Goal: Task Accomplishment & Management: Complete application form

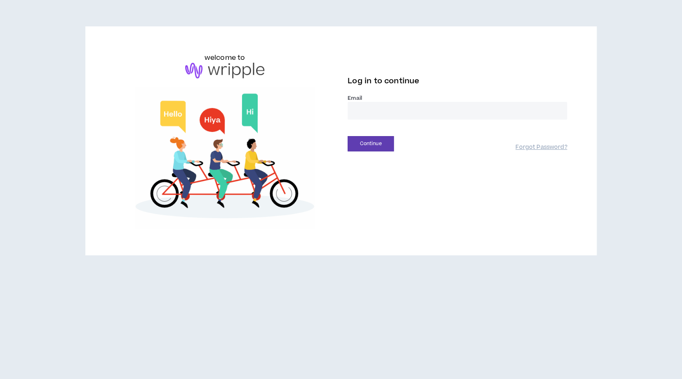
click at [370, 113] on input "email" at bounding box center [456, 111] width 219 height 18
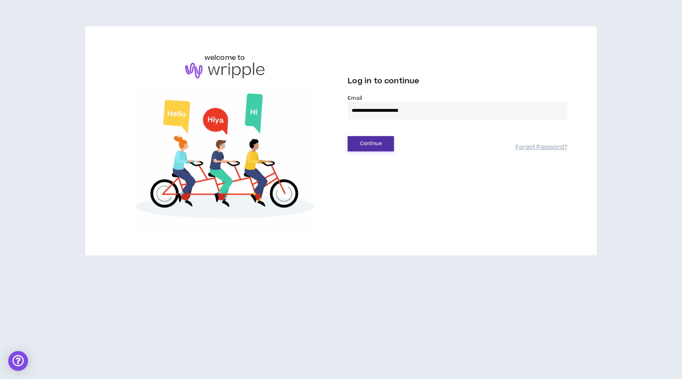
type input "**********"
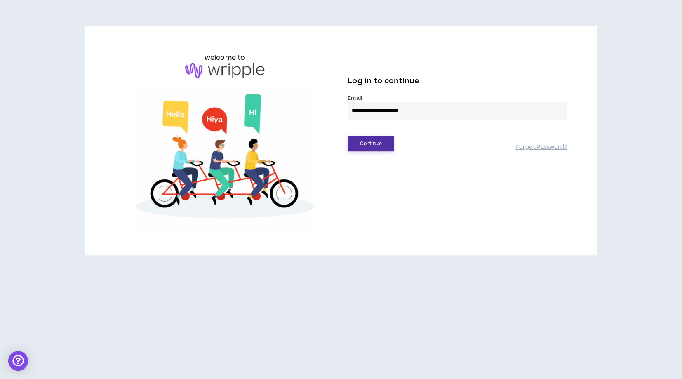
click at [368, 139] on button "Continue" at bounding box center [370, 143] width 46 height 15
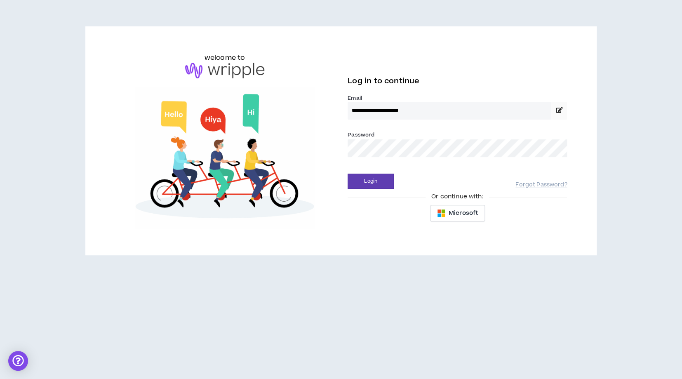
click at [371, 171] on div "Login Forgot Password?" at bounding box center [456, 178] width 219 height 21
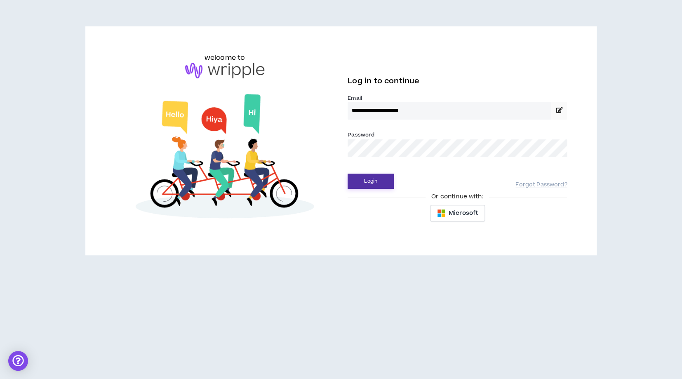
click at [371, 176] on button "Login" at bounding box center [370, 181] width 46 height 15
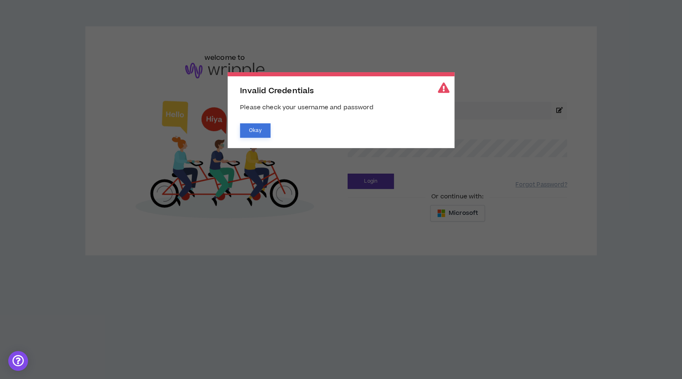
click at [255, 130] on button "Okay" at bounding box center [255, 130] width 31 height 14
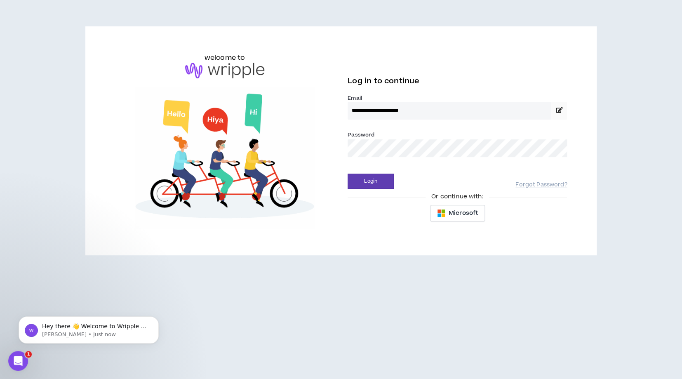
click at [347, 174] on button "Login" at bounding box center [370, 181] width 46 height 15
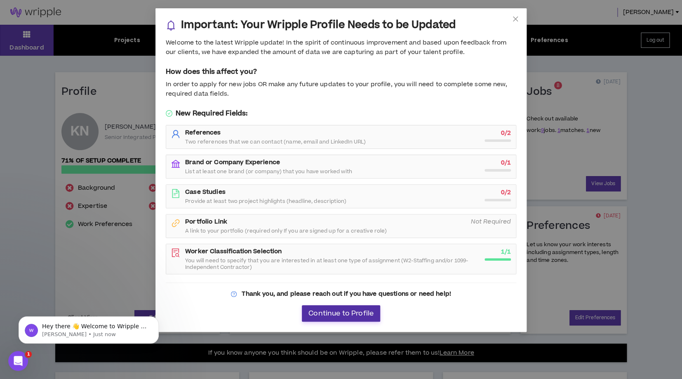
click at [356, 315] on span "Continue to Profile" at bounding box center [340, 314] width 65 height 8
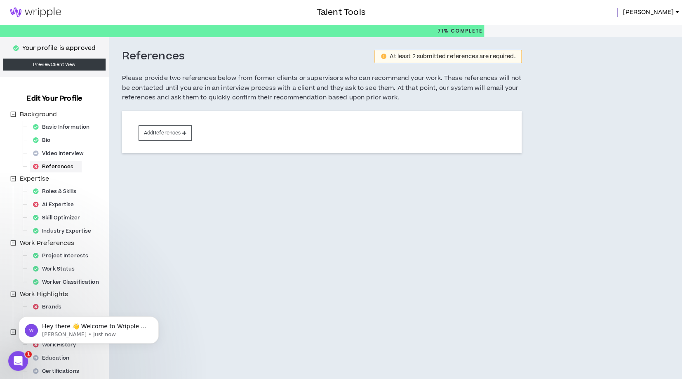
scroll to position [46, 0]
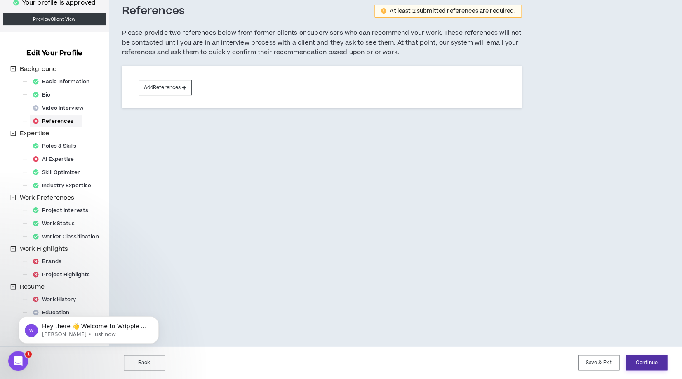
click at [639, 362] on button "Continue" at bounding box center [646, 362] width 41 height 15
select select "***"
select select "**"
select select "***"
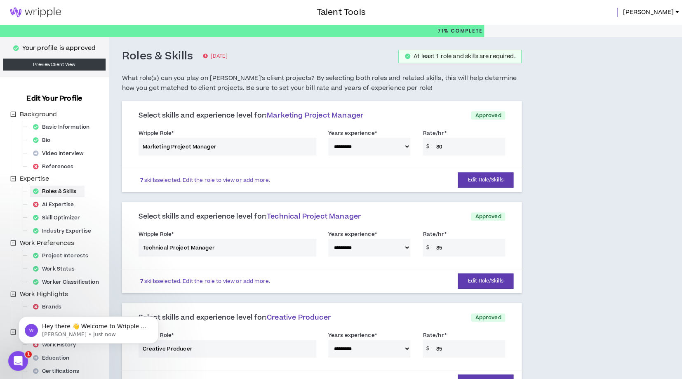
scroll to position [387, 0]
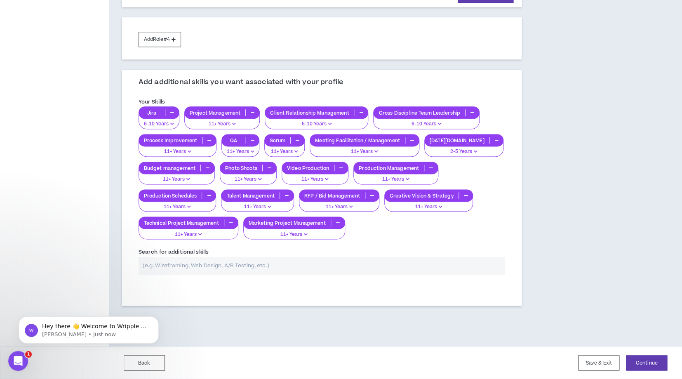
drag, startPoint x: 164, startPoint y: 362, endPoint x: 667, endPoint y: 359, distance: 503.3
click at [668, 359] on div "Back Save & Exit Continue Save & Exit" at bounding box center [341, 362] width 682 height 33
click at [654, 364] on button "Continue" at bounding box center [646, 362] width 41 height 15
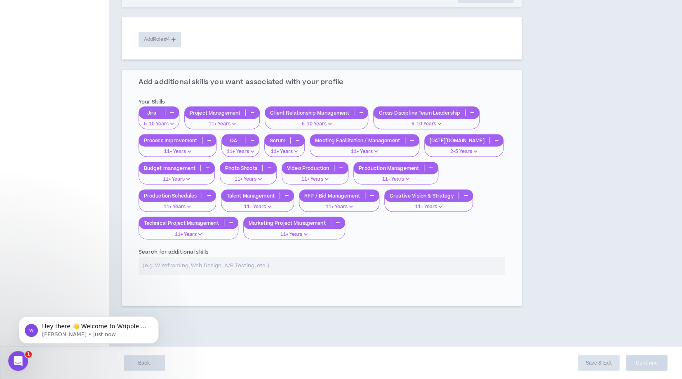
scroll to position [46, 0]
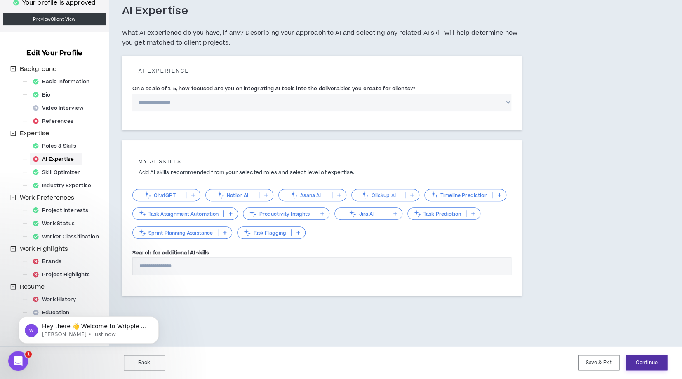
click at [654, 364] on button "Continue" at bounding box center [646, 362] width 41 height 15
select select "*"
click option "**********" at bounding box center [0, 0] width 0 height 0
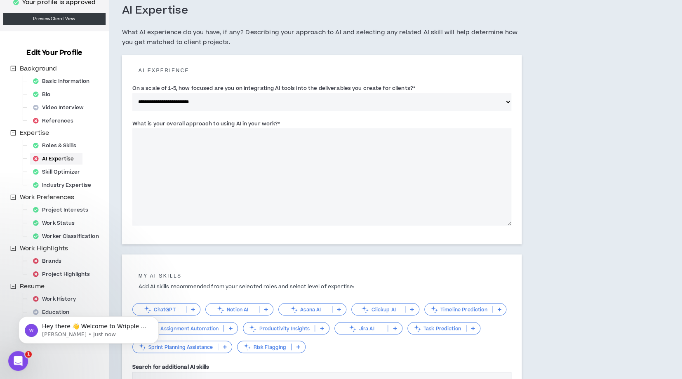
click at [369, 171] on textarea "What is your overall approach to using AI in your work? *" at bounding box center [321, 176] width 379 height 97
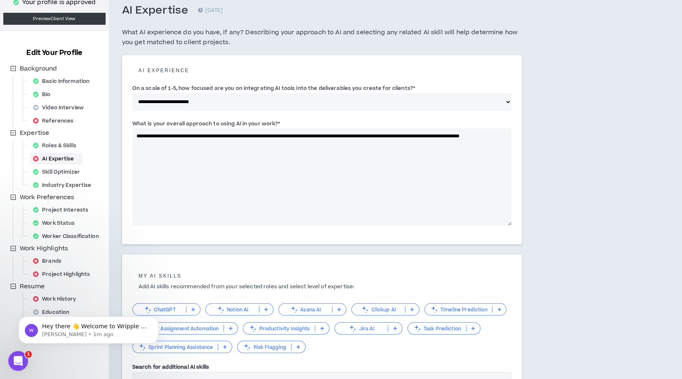
click at [469, 136] on textarea "**********" at bounding box center [321, 176] width 379 height 97
drag, startPoint x: 485, startPoint y: 136, endPoint x: 489, endPoint y: 142, distance: 6.5
click at [489, 142] on textarea "**********" at bounding box center [321, 176] width 379 height 97
click at [270, 143] on textarea "**********" at bounding box center [321, 176] width 379 height 97
click at [279, 145] on textarea "**********" at bounding box center [321, 176] width 379 height 97
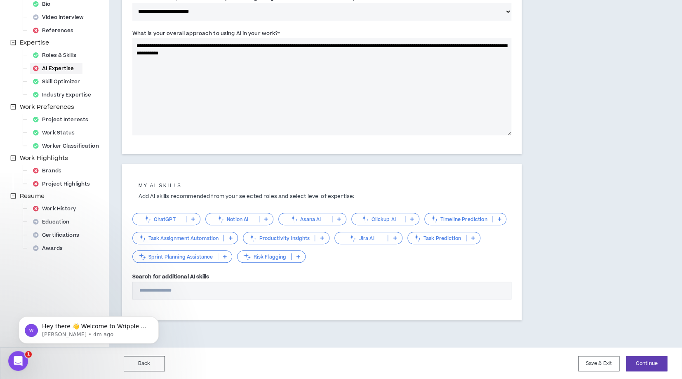
scroll to position [134, 0]
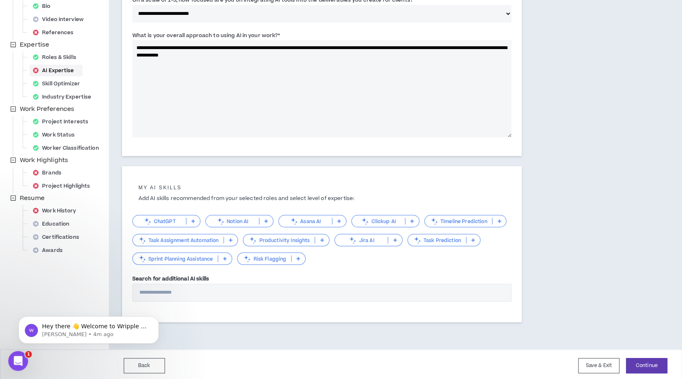
type textarea "**********"
click at [173, 218] on div "ChatGPT" at bounding box center [166, 221] width 68 height 12
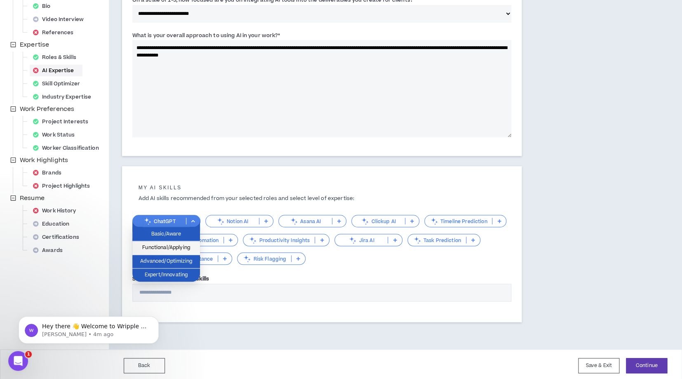
click at [172, 249] on span "Functional/Applying" at bounding box center [166, 247] width 58 height 9
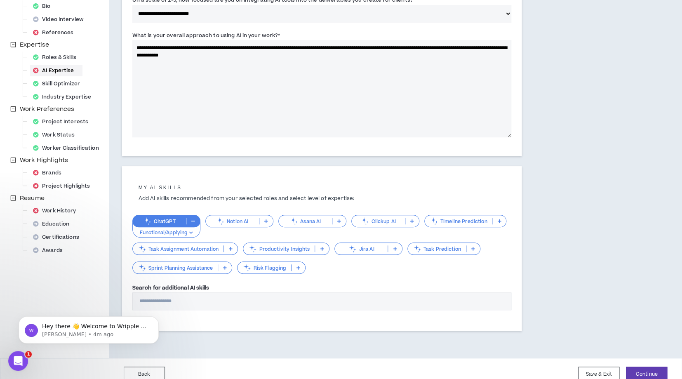
click at [307, 224] on p "Asana AI" at bounding box center [305, 221] width 53 height 6
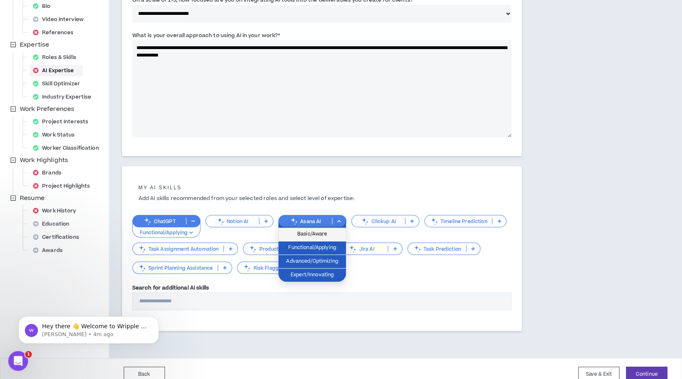
click at [303, 233] on span "Basic/Aware" at bounding box center [312, 234] width 58 height 9
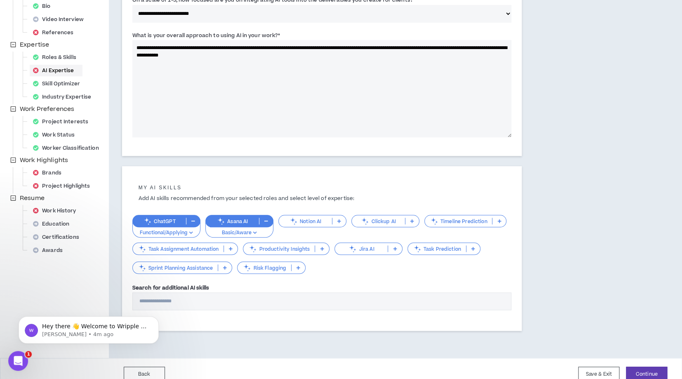
click at [172, 254] on div "Task Assignment Automation" at bounding box center [185, 248] width 106 height 12
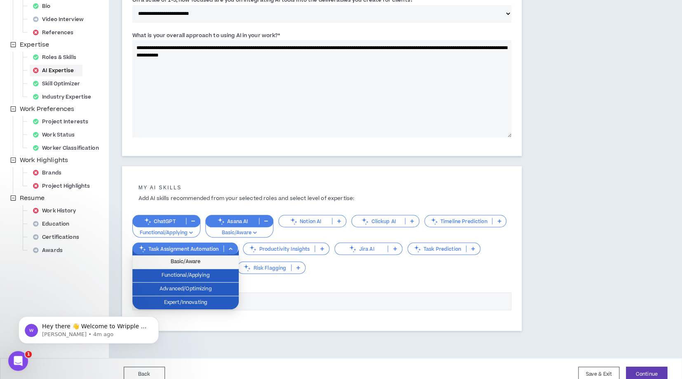
click at [189, 261] on span "Basic/Aware" at bounding box center [185, 261] width 96 height 9
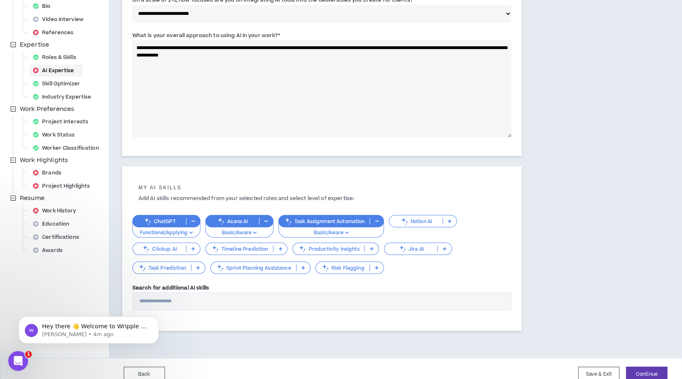
scroll to position [145, 0]
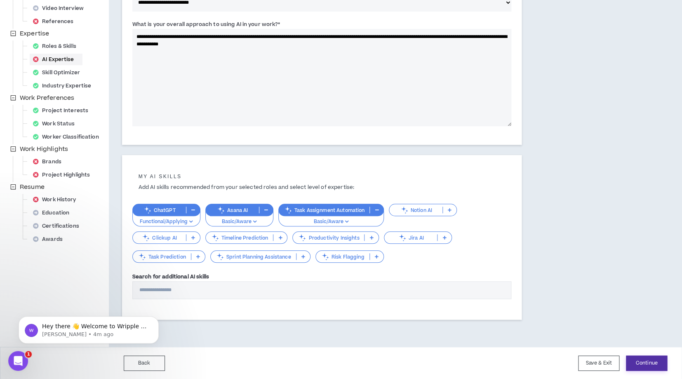
click at [657, 365] on button "Continue" at bounding box center [646, 362] width 41 height 15
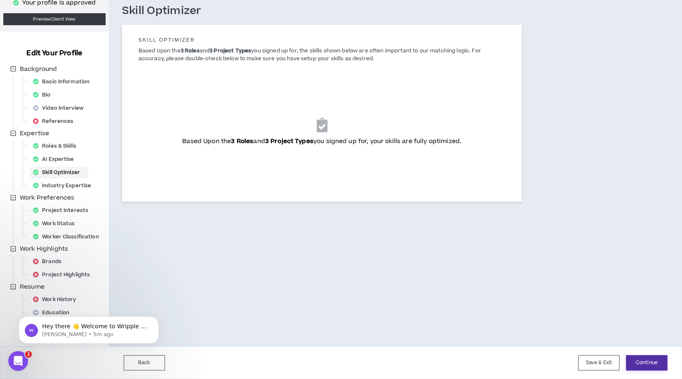
click at [653, 362] on button "Continue" at bounding box center [646, 362] width 41 height 15
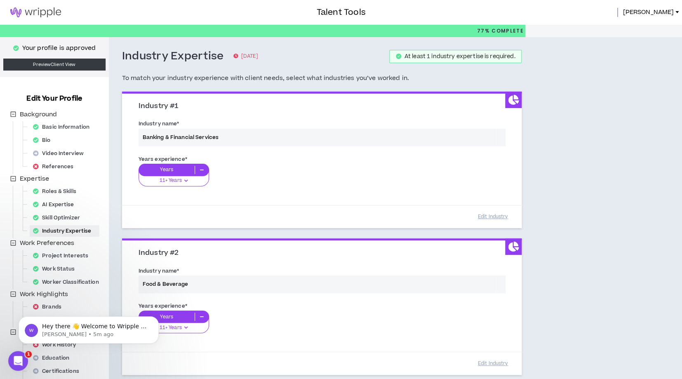
click at [213, 140] on div "Industry name * Banking & Financial Services" at bounding box center [321, 134] width 379 height 35
click at [178, 143] on div "Industry name * Banking & Financial Services" at bounding box center [321, 134] width 379 height 35
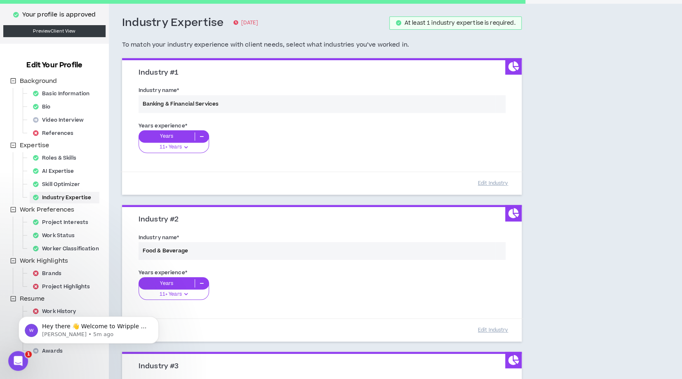
scroll to position [33, 0]
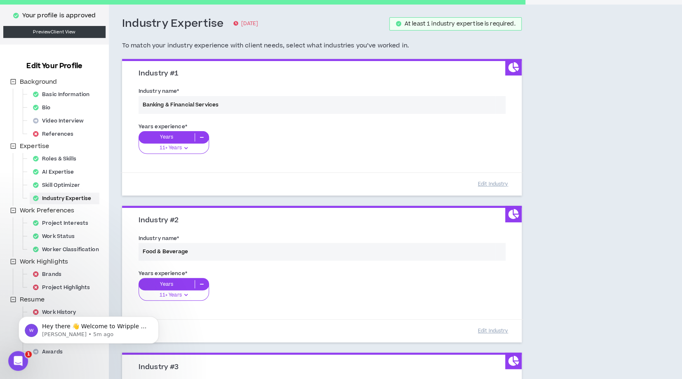
click at [290, 108] on div "Industry name * Banking & Financial Services" at bounding box center [321, 102] width 379 height 35
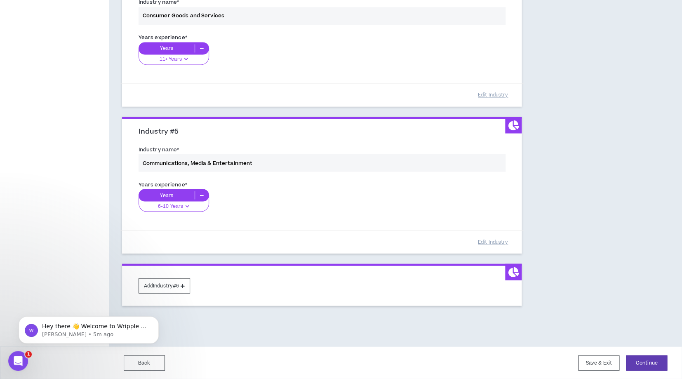
scroll to position [562, 0]
click at [636, 360] on button "Continue" at bounding box center [646, 362] width 41 height 15
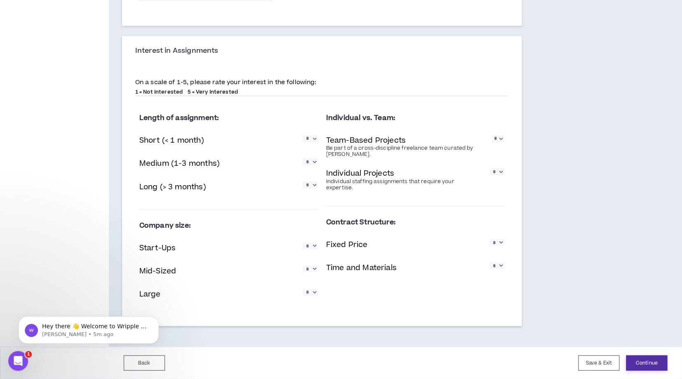
scroll to position [474, 0]
click at [642, 355] on button "Continue" at bounding box center [646, 362] width 41 height 15
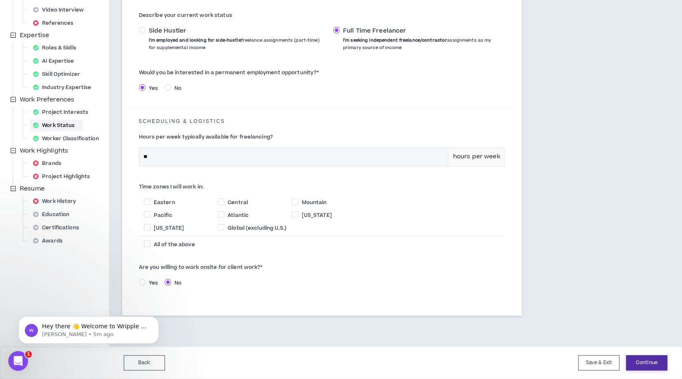
click at [642, 360] on button "Continue" at bounding box center [646, 362] width 41 height 15
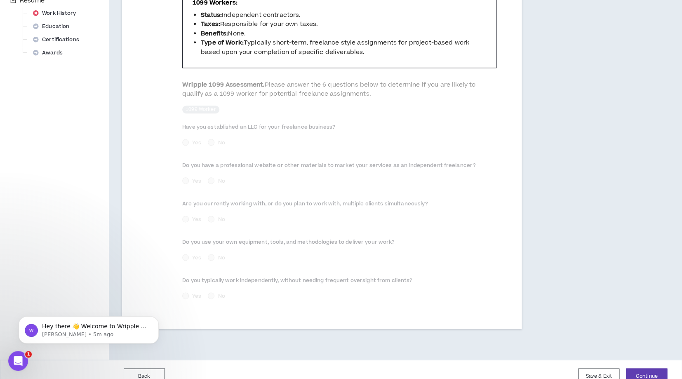
scroll to position [338, 0]
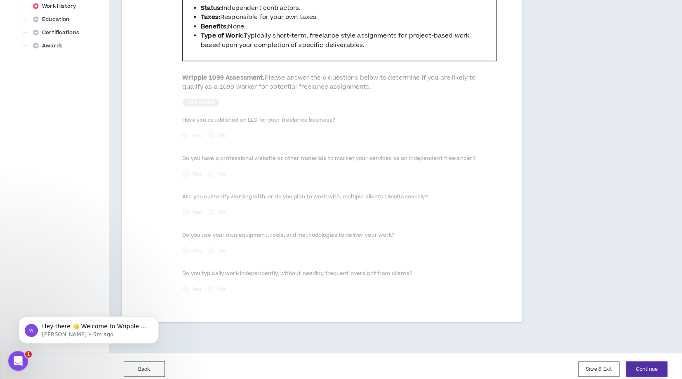
click at [643, 366] on button "Continue" at bounding box center [646, 368] width 41 height 15
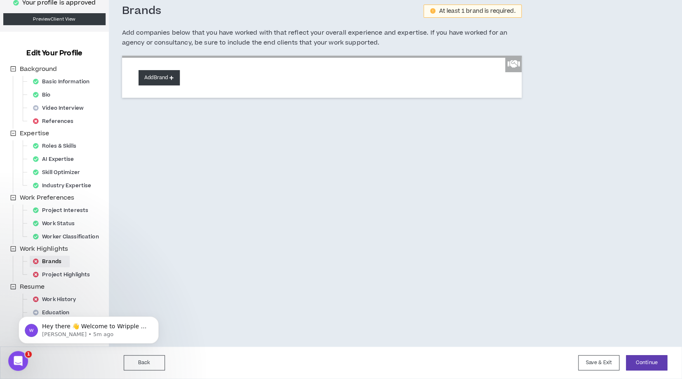
click at [148, 76] on button "Add Brand" at bounding box center [159, 77] width 41 height 15
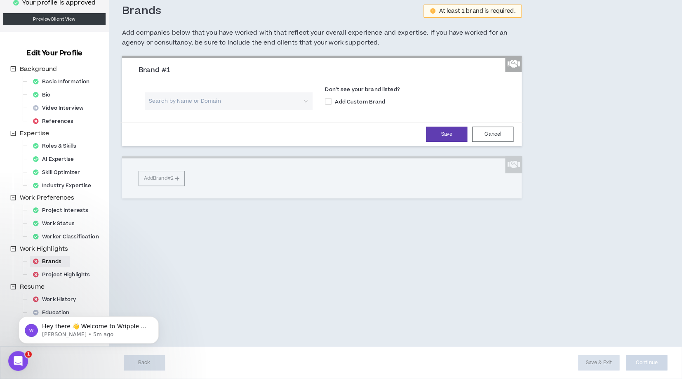
click at [187, 103] on input "search" at bounding box center [225, 101] width 153 height 18
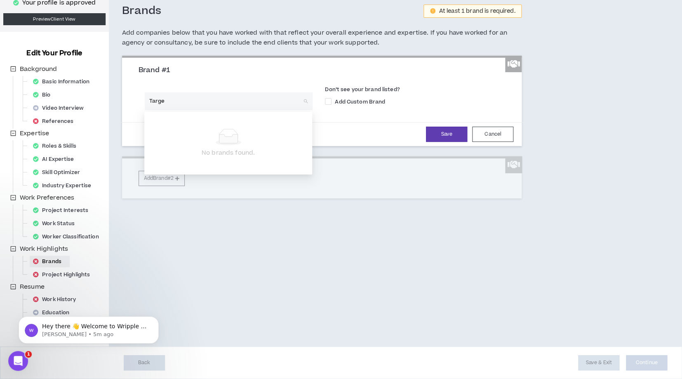
type input "Target"
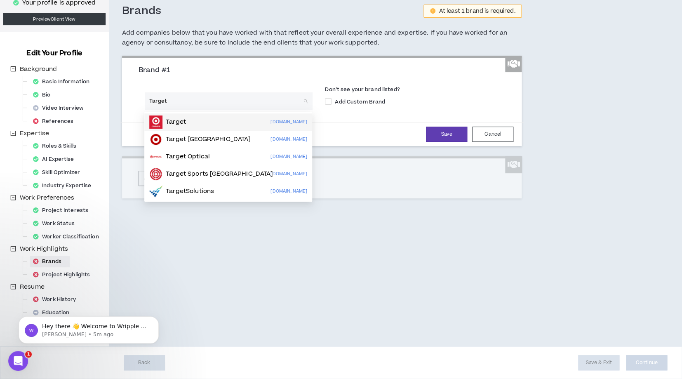
click at [219, 126] on div "Target [DOMAIN_NAME]" at bounding box center [228, 121] width 158 height 13
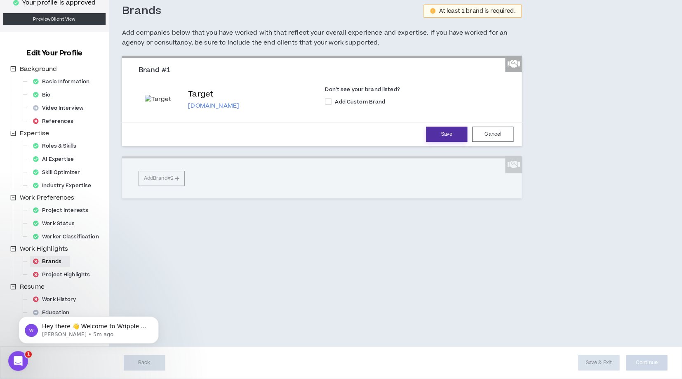
click at [439, 142] on button "Save" at bounding box center [446, 134] width 41 height 15
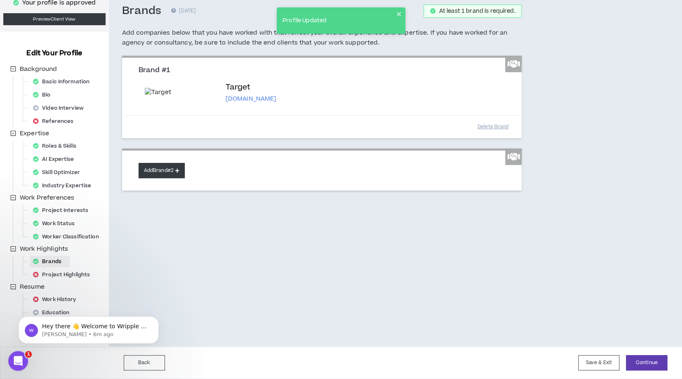
click at [184, 178] on button "Add Brand #2" at bounding box center [162, 170] width 46 height 15
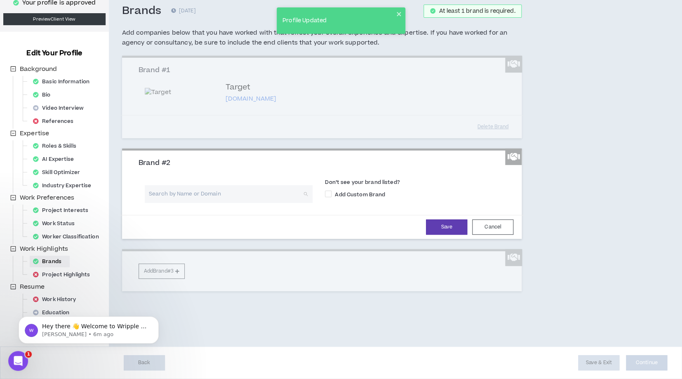
click at [179, 203] on input "search" at bounding box center [225, 194] width 153 height 18
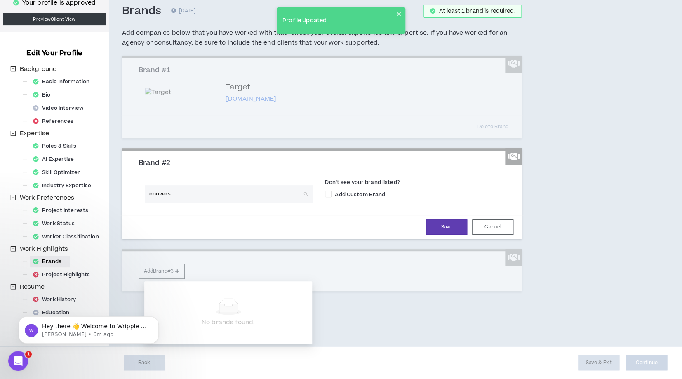
type input "converse"
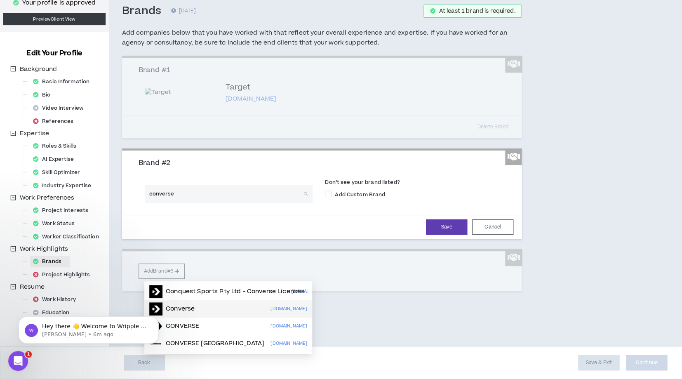
click at [225, 309] on div "Converse [DOMAIN_NAME]" at bounding box center [228, 308] width 158 height 13
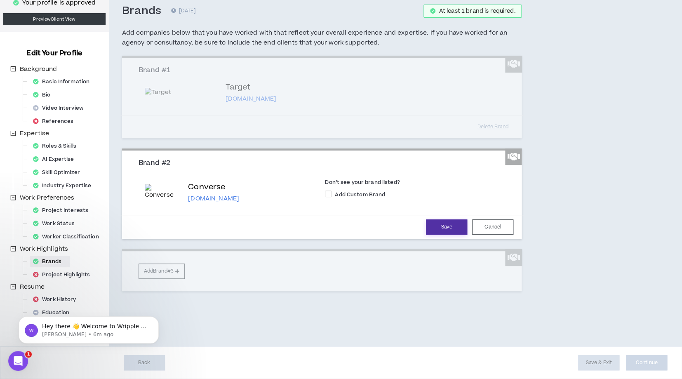
click at [430, 235] on button "Save" at bounding box center [446, 226] width 41 height 15
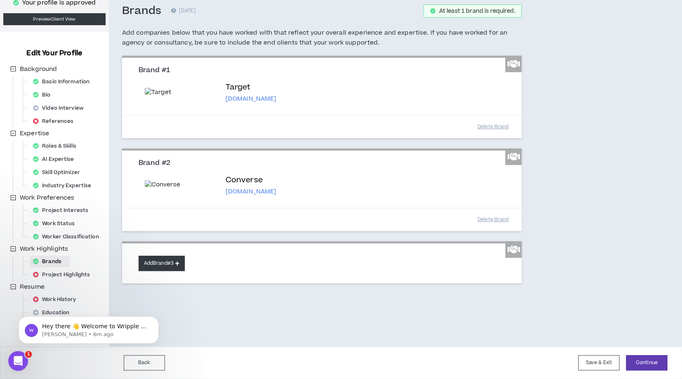
click at [174, 271] on button "Add Brand #3" at bounding box center [162, 263] width 46 height 15
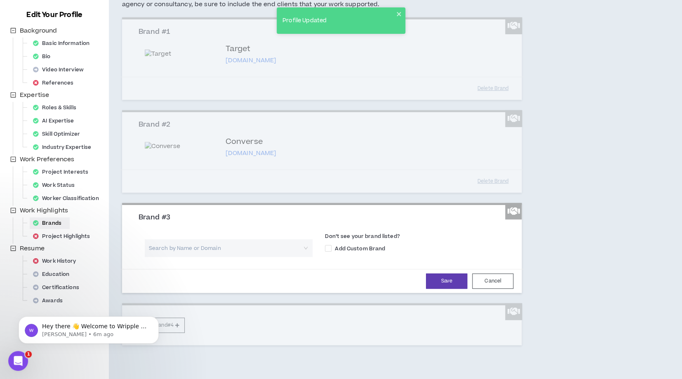
scroll to position [88, 0]
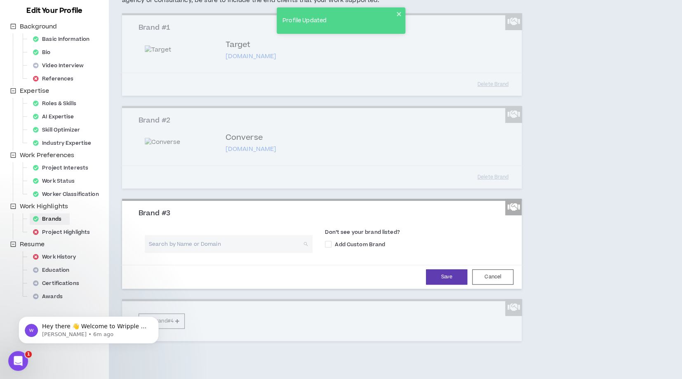
click at [213, 253] on input "search" at bounding box center [225, 244] width 153 height 18
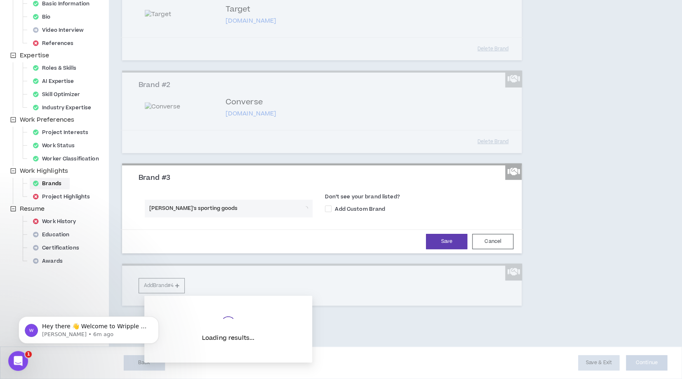
scroll to position [177, 0]
click at [199, 217] on input "[PERSON_NAME]'s sporting goods" at bounding box center [225, 209] width 153 height 18
click at [218, 217] on input "[PERSON_NAME]'s sporting goods" at bounding box center [225, 209] width 153 height 18
click at [161, 217] on input "[PERSON_NAME]'s sporting" at bounding box center [225, 209] width 153 height 18
drag, startPoint x: 211, startPoint y: 237, endPoint x: 66, endPoint y: 213, distance: 147.6
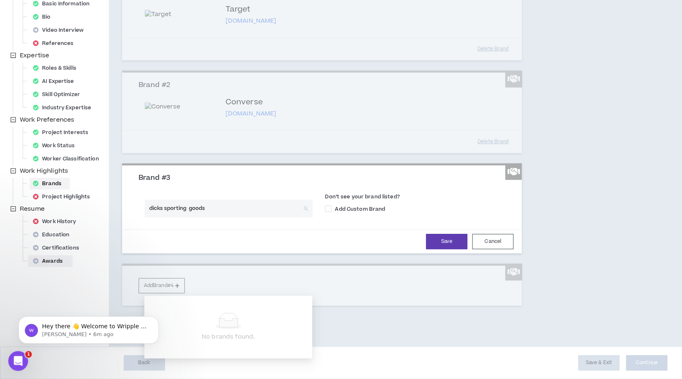
click at [149, 214] on input "dicks sporting goods" at bounding box center [225, 209] width 153 height 18
type input "DSG"
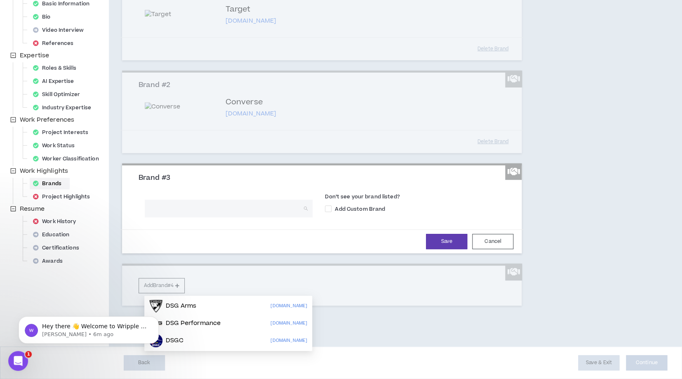
click at [192, 222] on div "Search by Name or Domain Don’t see your brand listed? Add Custom Brand" at bounding box center [321, 206] width 379 height 34
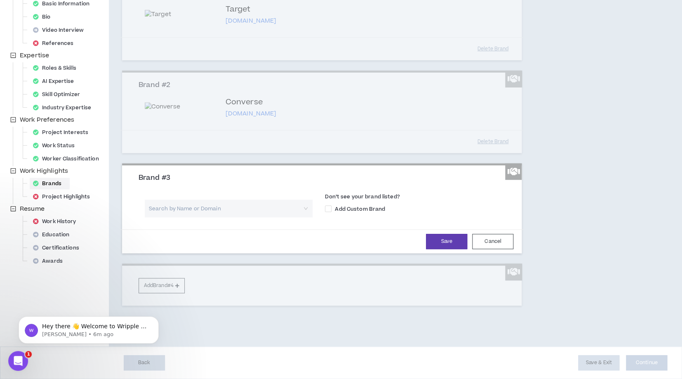
click at [181, 217] on input "search" at bounding box center [225, 209] width 153 height 18
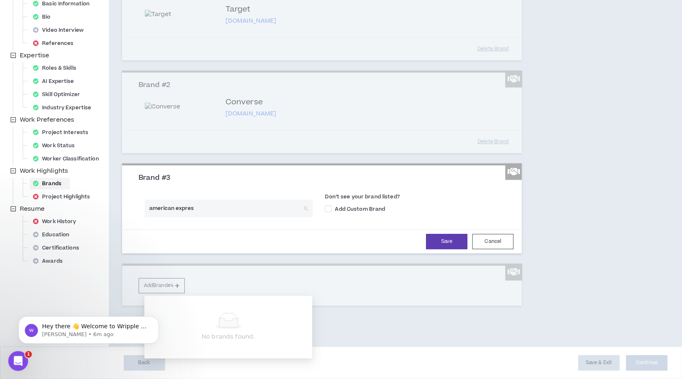
type input "american express"
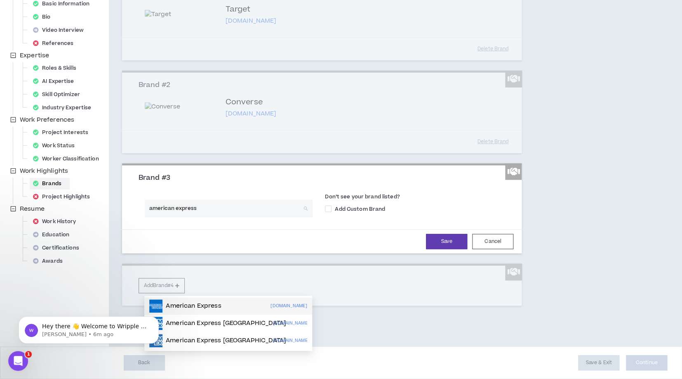
click at [206, 302] on p "American Express" at bounding box center [193, 306] width 55 height 8
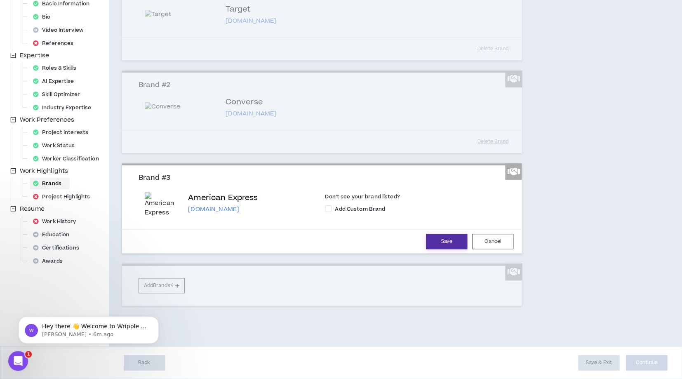
click at [434, 249] on button "Save" at bounding box center [446, 241] width 41 height 15
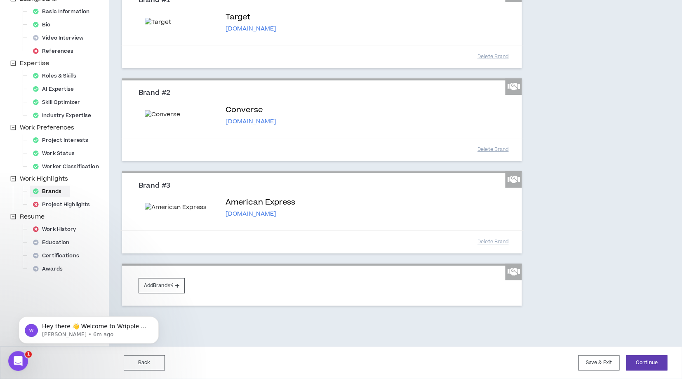
click at [162, 302] on html "Hey there 👋 Welcome to Wripple 🙌 Take a look around! If you have any questions,…" at bounding box center [88, 300] width 165 height 3
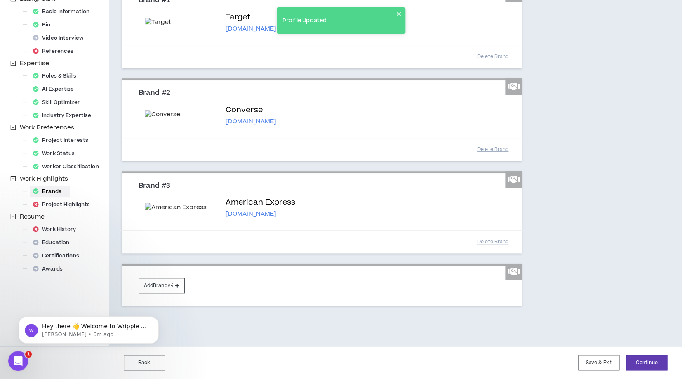
click at [170, 301] on html "Hey there 👋 Welcome to Wripple 🙌 Take a look around! If you have any questions,…" at bounding box center [88, 300] width 165 height 3
click at [177, 293] on button "Add Brand #4" at bounding box center [162, 285] width 46 height 15
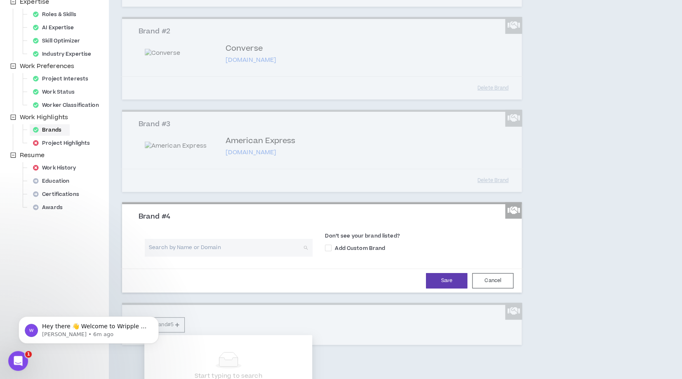
click at [183, 256] on input "search" at bounding box center [225, 248] width 153 height 18
type input "delta"
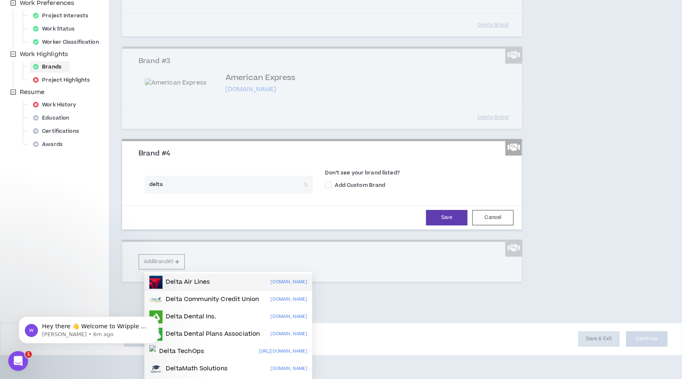
click at [217, 275] on div "Delta Air Lines [DOMAIN_NAME]" at bounding box center [228, 281] width 158 height 13
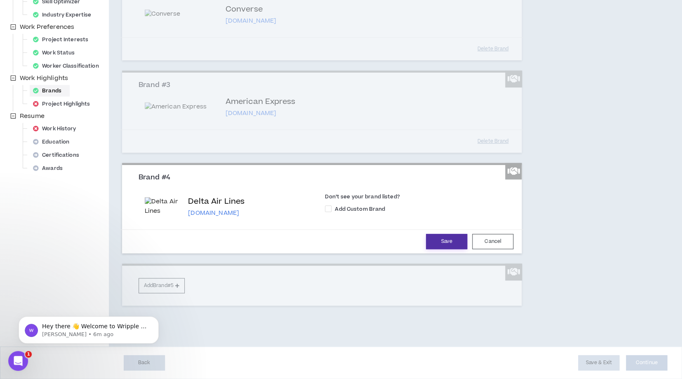
click at [434, 237] on button "Save" at bounding box center [446, 241] width 41 height 15
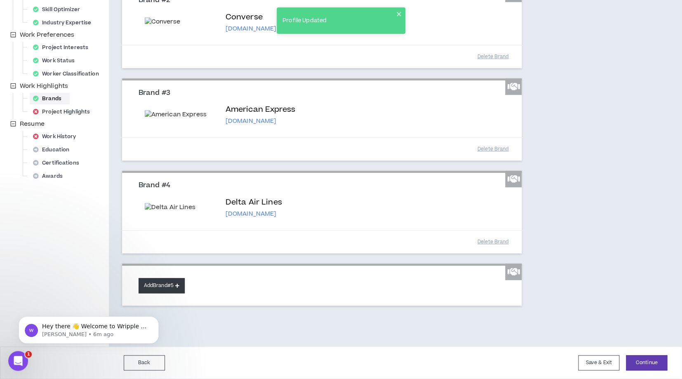
click at [175, 293] on button "Add Brand #5" at bounding box center [162, 285] width 46 height 15
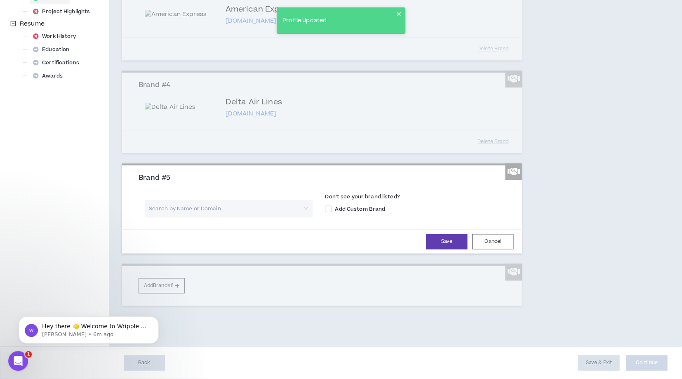
scroll to position [398, 0]
click at [190, 217] on input "search" at bounding box center [225, 209] width 153 height 18
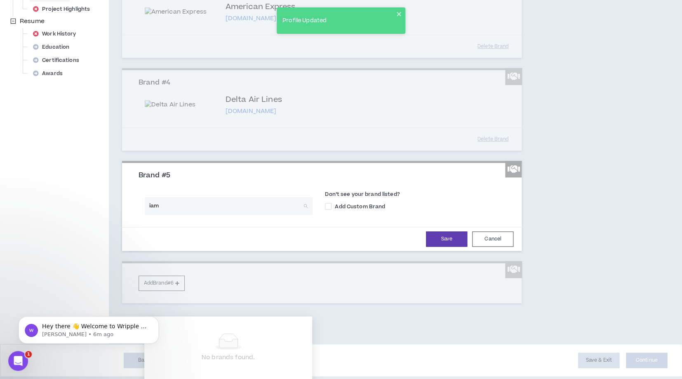
type input "iams"
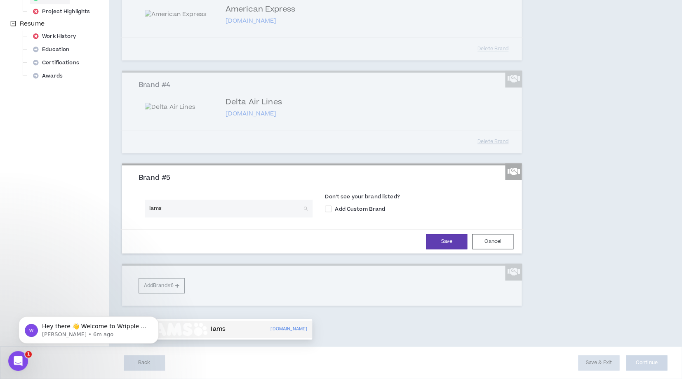
click at [222, 325] on p "Iams" at bounding box center [218, 329] width 15 height 8
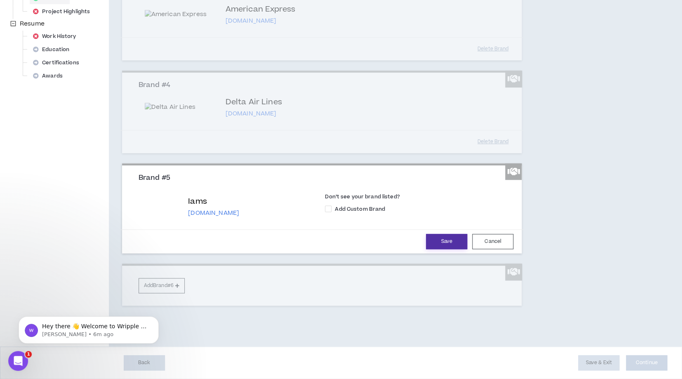
click at [441, 249] on button "Save" at bounding box center [446, 241] width 41 height 15
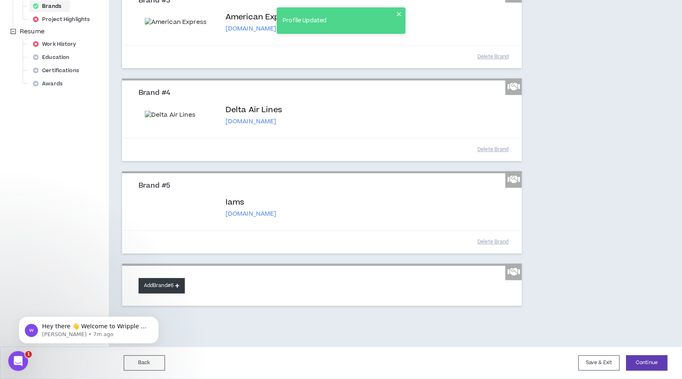
click at [171, 288] on button "Add Brand #6" at bounding box center [162, 285] width 46 height 15
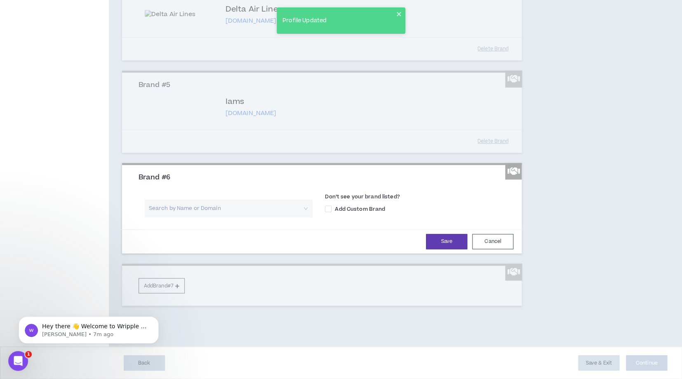
scroll to position [491, 0]
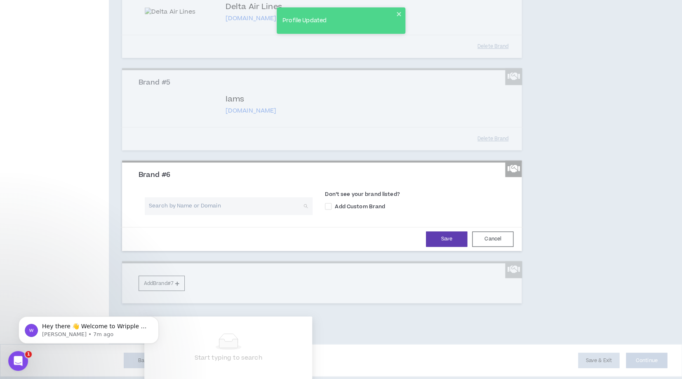
click at [175, 215] on input "search" at bounding box center [225, 206] width 153 height 18
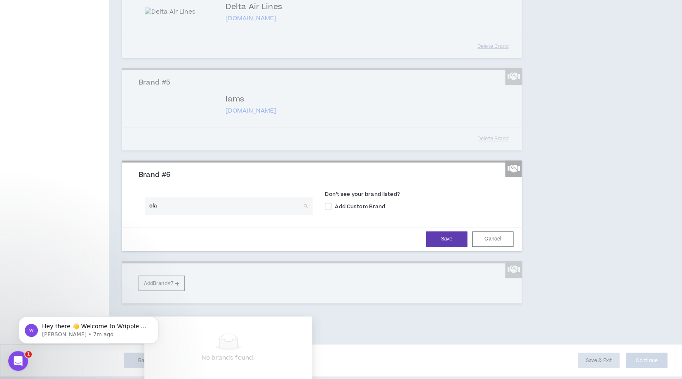
type input "olay"
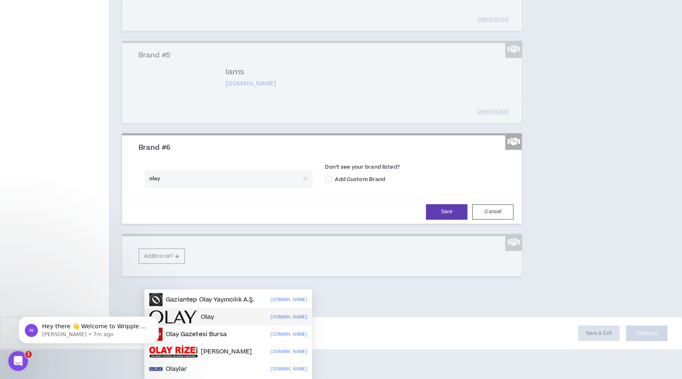
click at [191, 310] on img at bounding box center [173, 316] width 48 height 13
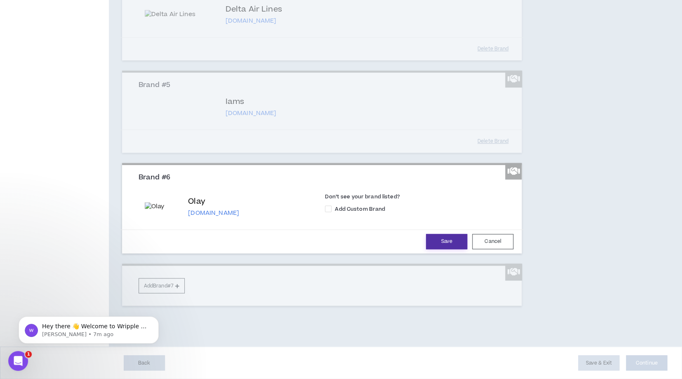
click at [441, 249] on button "Save" at bounding box center [446, 241] width 41 height 15
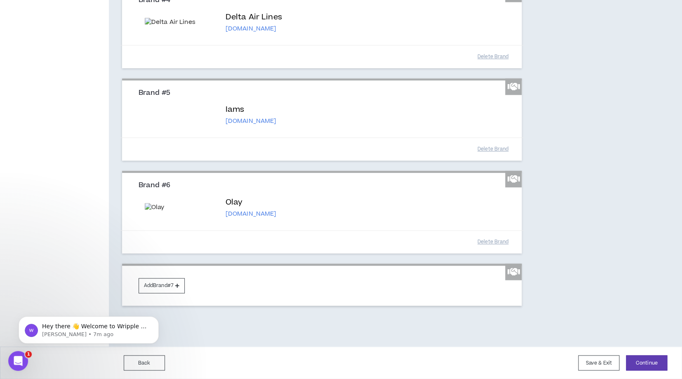
scroll to position [493, 0]
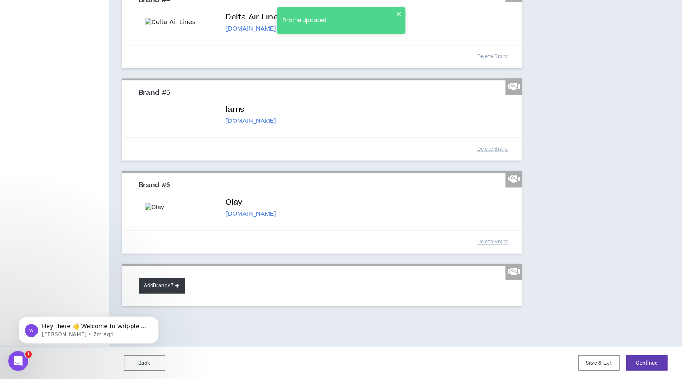
click at [160, 293] on button "Add Brand #7" at bounding box center [162, 285] width 46 height 15
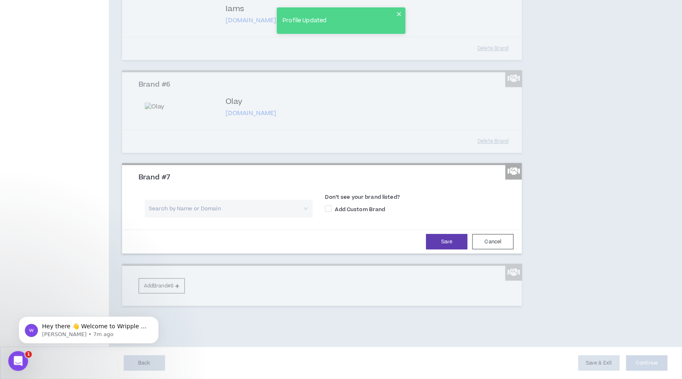
scroll to position [590, 0]
click at [180, 211] on input "search" at bounding box center [225, 209] width 153 height 18
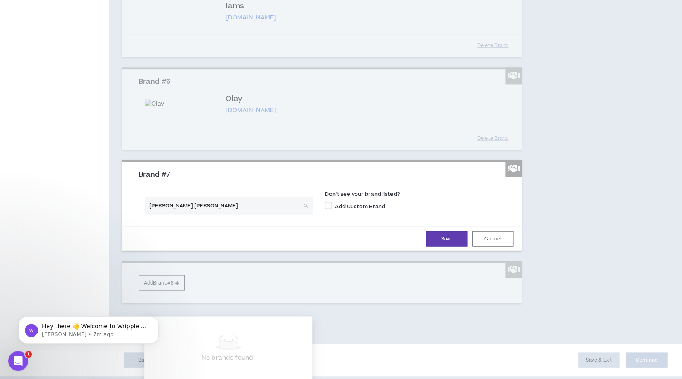
type input "[PERSON_NAME] [PERSON_NAME]"
click at [214, 214] on input "[PERSON_NAME] [PERSON_NAME]" at bounding box center [225, 206] width 153 height 18
drag, startPoint x: 211, startPoint y: 214, endPoint x: 106, endPoint y: 197, distance: 106.5
click at [149, 198] on input "[PERSON_NAME] [PERSON_NAME]" at bounding box center [225, 206] width 153 height 18
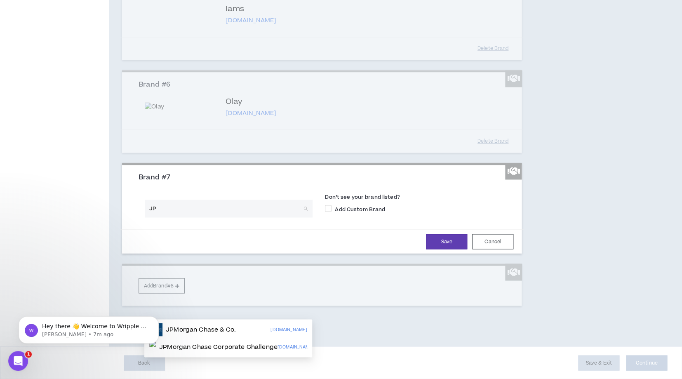
type input "JP"
click at [174, 325] on p "JPay" at bounding box center [173, 329] width 15 height 8
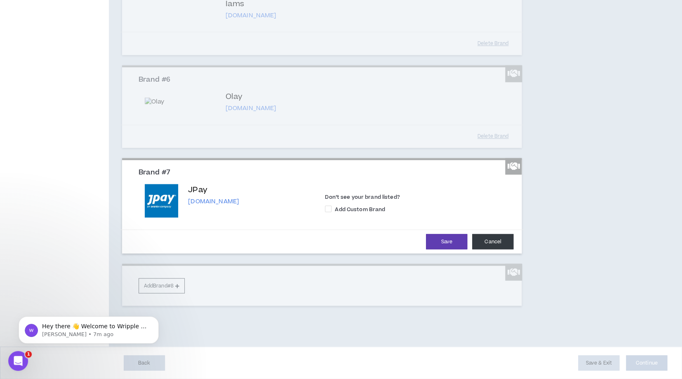
click at [490, 249] on button "Cancel" at bounding box center [492, 241] width 41 height 15
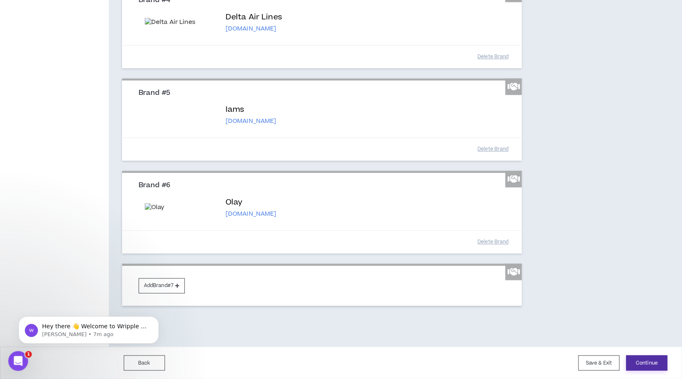
click at [655, 364] on button "Continue" at bounding box center [646, 362] width 41 height 15
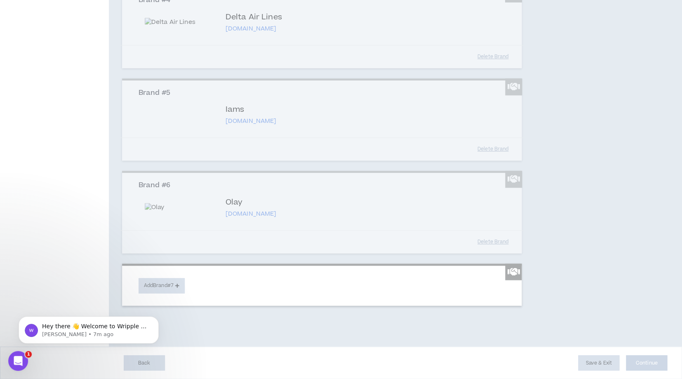
scroll to position [46, 0]
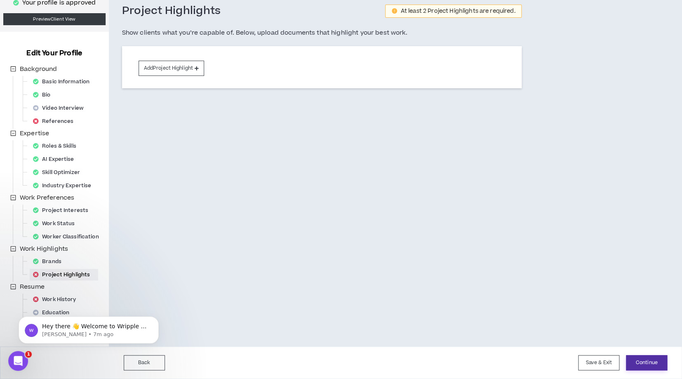
click at [648, 366] on button "Continue" at bounding box center [646, 362] width 41 height 15
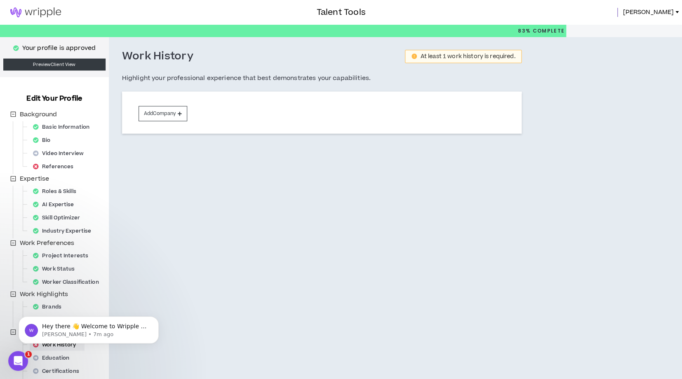
scroll to position [46, 0]
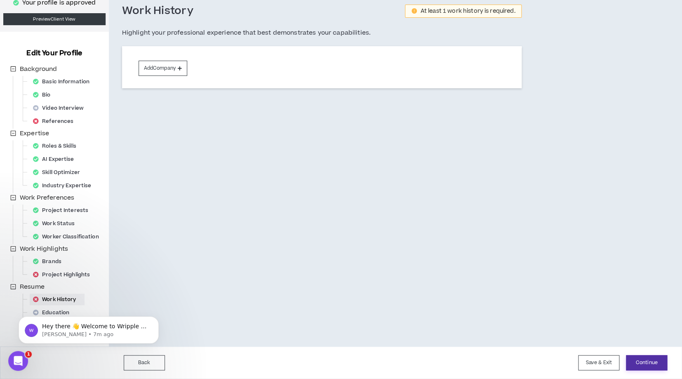
click at [648, 366] on button "Continue" at bounding box center [646, 362] width 41 height 15
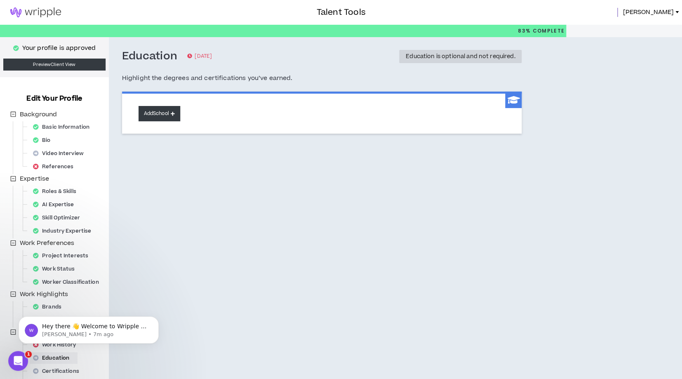
click at [162, 113] on button "Add School" at bounding box center [160, 113] width 42 height 15
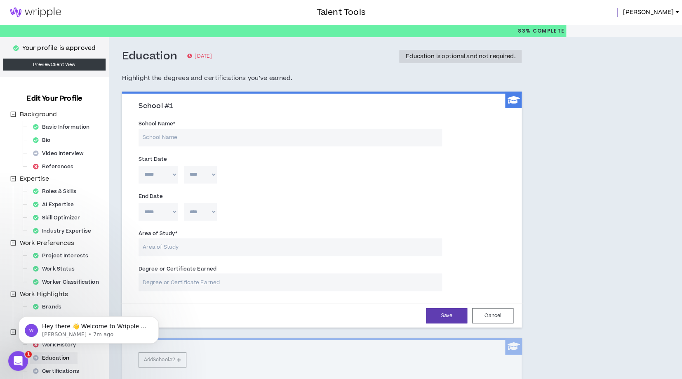
click at [188, 141] on input "School Name *" at bounding box center [290, 138] width 303 height 18
type input "[GEOGRAPHIC_DATA]"
click option "***" at bounding box center [0, 0] width 0 height 0
click at [184, 166] on select "**** **** **** **** **** **** **** **** **** **** **** **** **** **** **** ****…" at bounding box center [200, 175] width 33 height 18
select select "*"
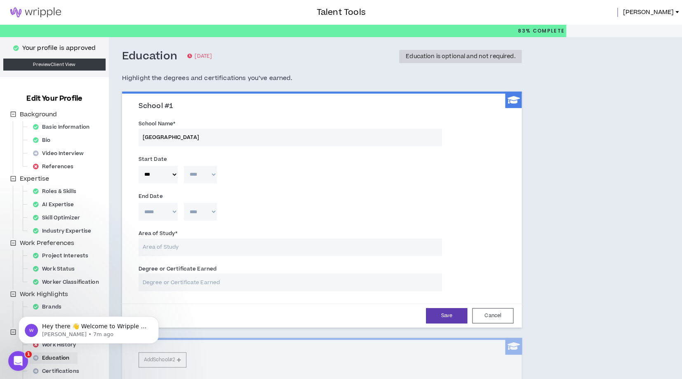
click option "****" at bounding box center [0, 0] width 0 height 0
click at [184, 166] on select "**** **** **** **** **** **** **** **** **** **** **** **** **** **** **** ****…" at bounding box center [200, 175] width 33 height 18
select select "****"
click option "****" at bounding box center [0, 0] width 0 height 0
select select "*"
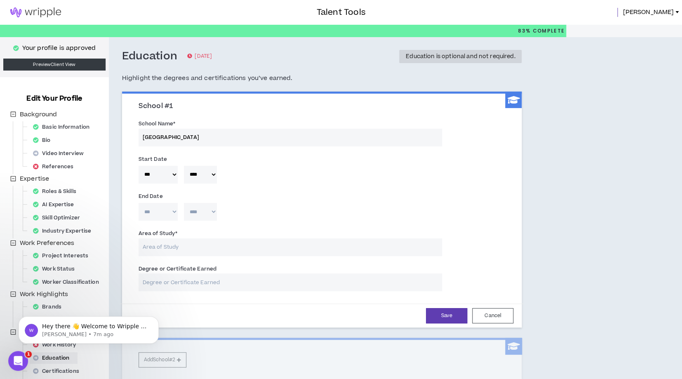
click option "***" at bounding box center [0, 0] width 0 height 0
click at [184, 203] on select "**** **** **** **** **** **** **** **** **** **** **** **** **** **** **** ****…" at bounding box center [200, 212] width 33 height 18
select select "****"
click option "****" at bounding box center [0, 0] width 0 height 0
click at [190, 246] on input "Area of Study *" at bounding box center [290, 247] width 303 height 18
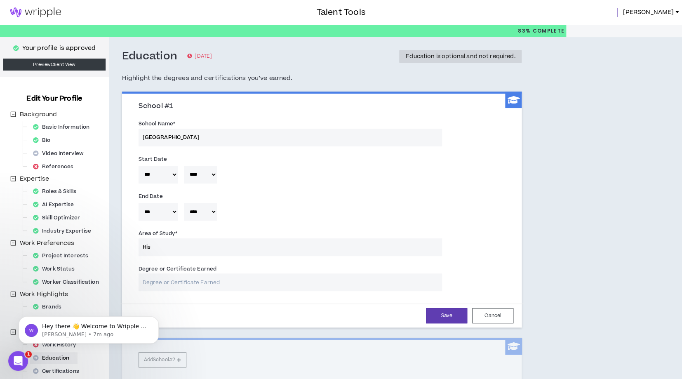
type input "Hist"
type input "History"
type input "Bachelor's of Arts"
click at [444, 319] on button "Save" at bounding box center [446, 315] width 41 height 15
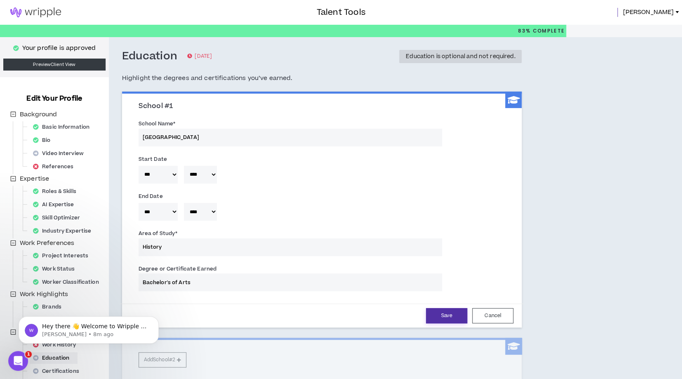
select select "*"
select select "****"
select select "*"
select select "****"
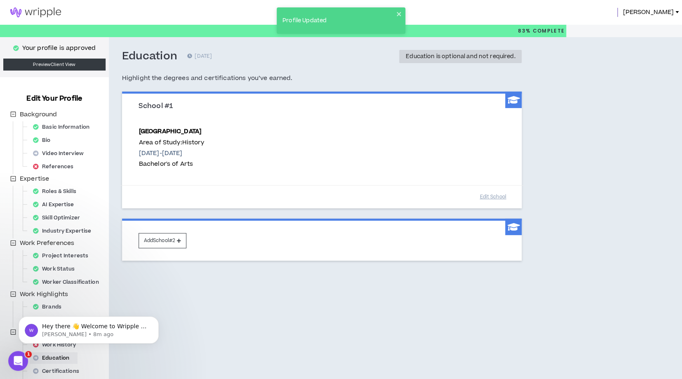
scroll to position [46, 0]
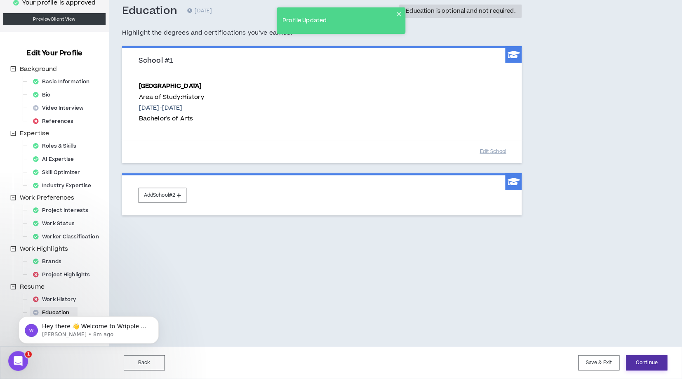
click at [639, 362] on button "Continue" at bounding box center [646, 362] width 41 height 15
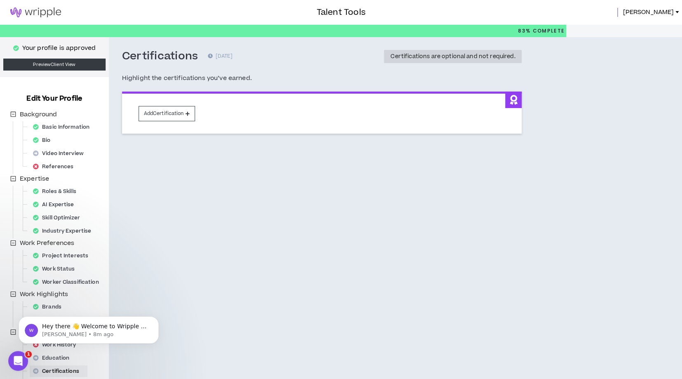
scroll to position [46, 0]
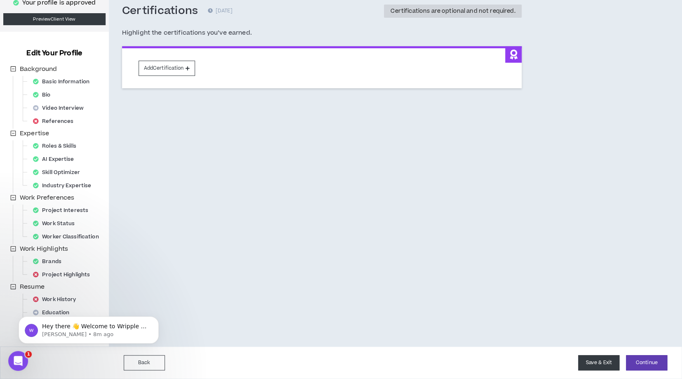
click at [603, 366] on button "Save & Exit" at bounding box center [598, 362] width 41 height 15
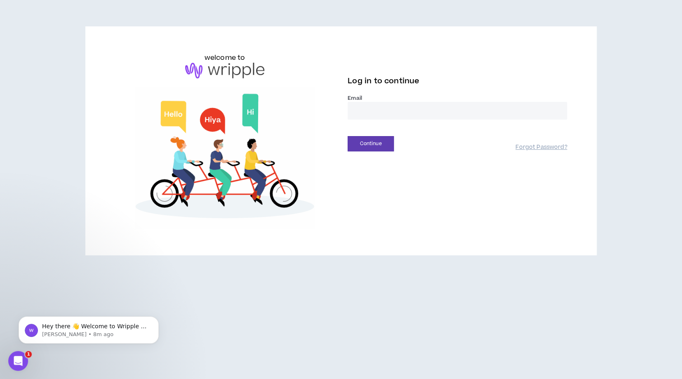
click at [426, 105] on input "email" at bounding box center [456, 111] width 219 height 18
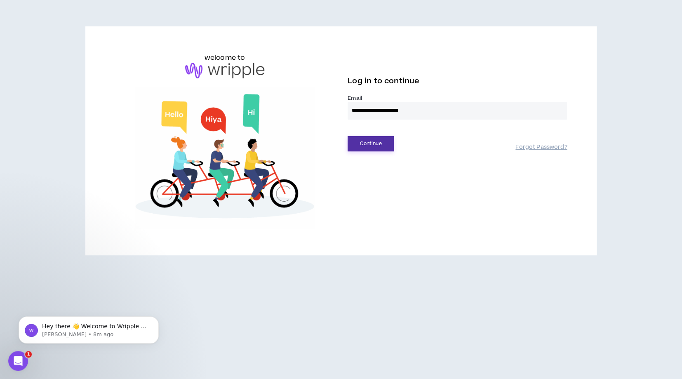
type input "**********"
click at [371, 145] on button "Continue" at bounding box center [370, 143] width 46 height 15
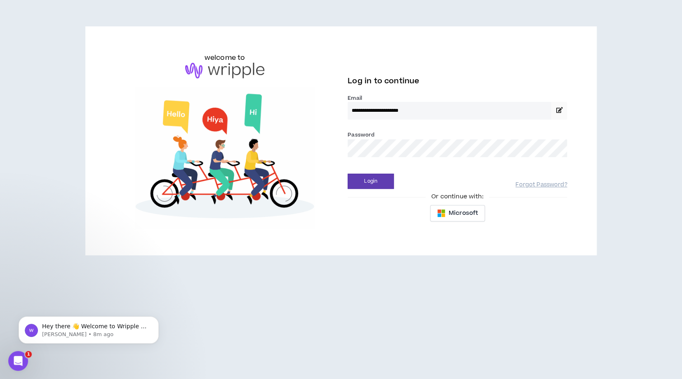
click at [347, 174] on button "Login" at bounding box center [370, 181] width 46 height 15
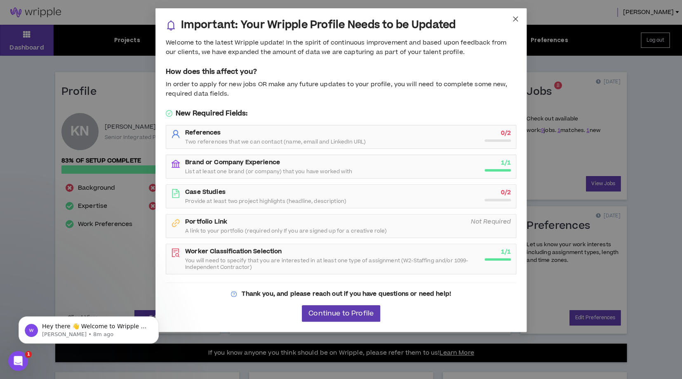
click at [515, 17] on icon "close" at bounding box center [515, 19] width 7 height 7
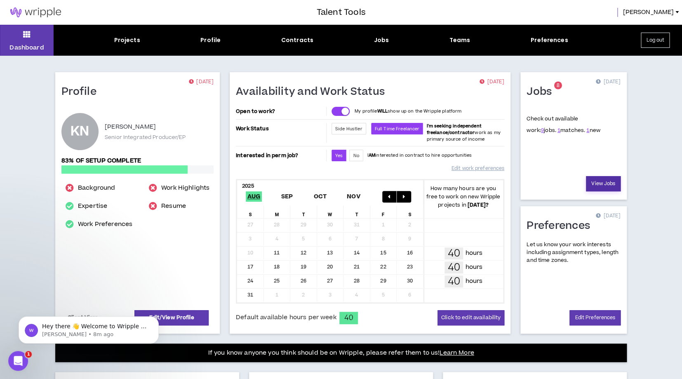
click at [602, 184] on link "View Jobs" at bounding box center [603, 183] width 35 height 15
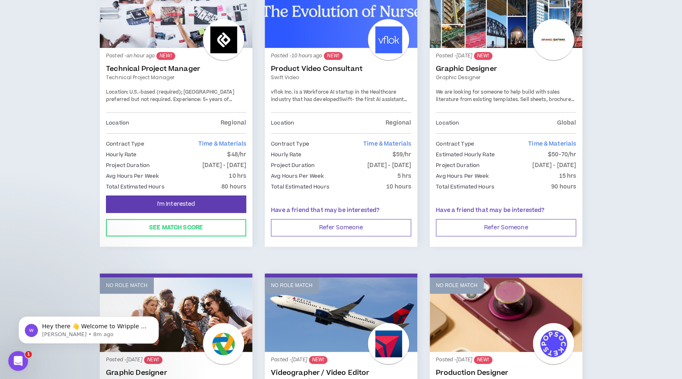
scroll to position [181, 0]
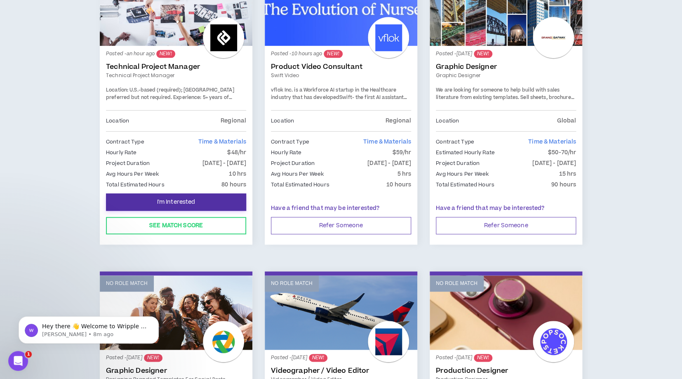
click at [200, 197] on button "I'm Interested" at bounding box center [176, 201] width 140 height 17
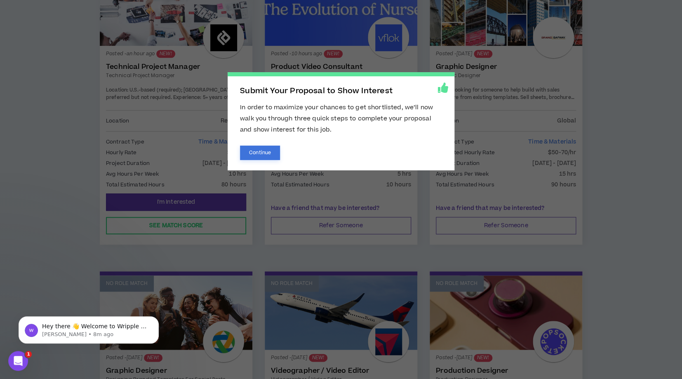
click at [262, 153] on button "Continue" at bounding box center [260, 153] width 40 height 14
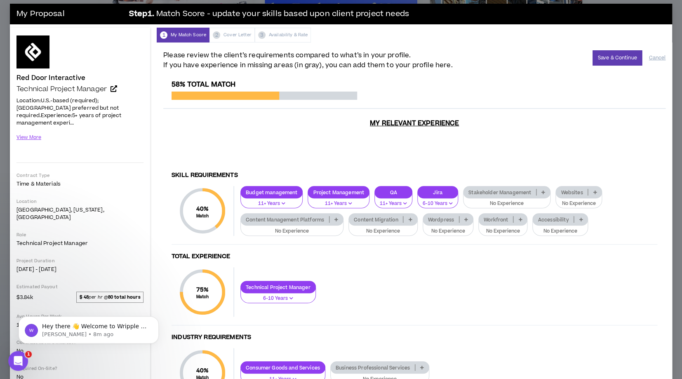
scroll to position [43, 0]
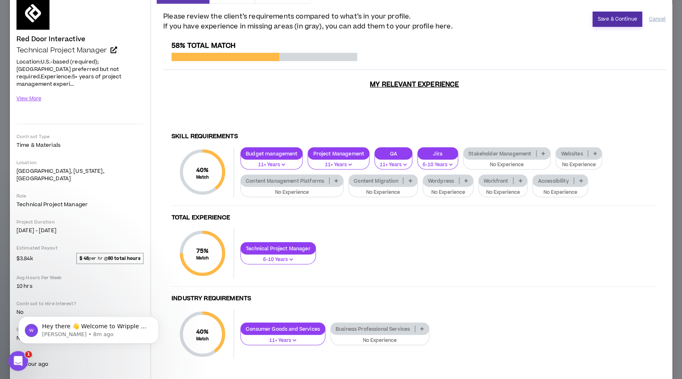
click at [612, 21] on button "Save & Continue" at bounding box center [617, 19] width 50 height 15
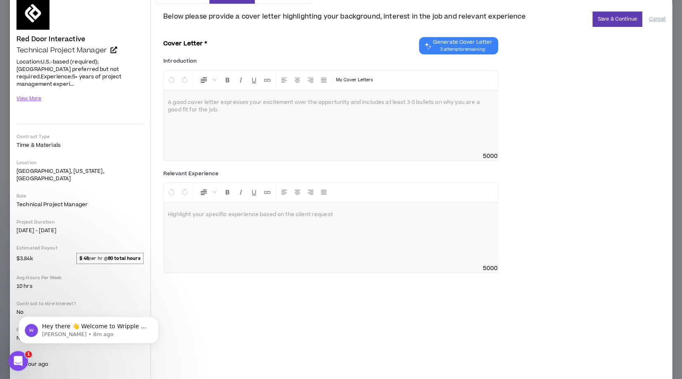
click at [227, 110] on div at bounding box center [331, 121] width 334 height 62
click at [451, 47] on span "3 attempts remaining" at bounding box center [462, 49] width 59 height 7
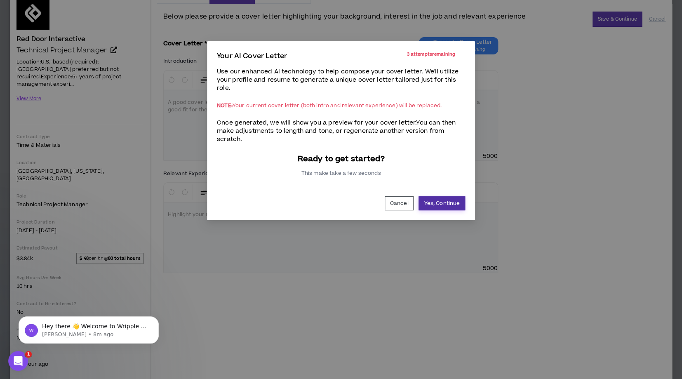
click at [432, 204] on button "Yes, Continue" at bounding box center [441, 203] width 47 height 14
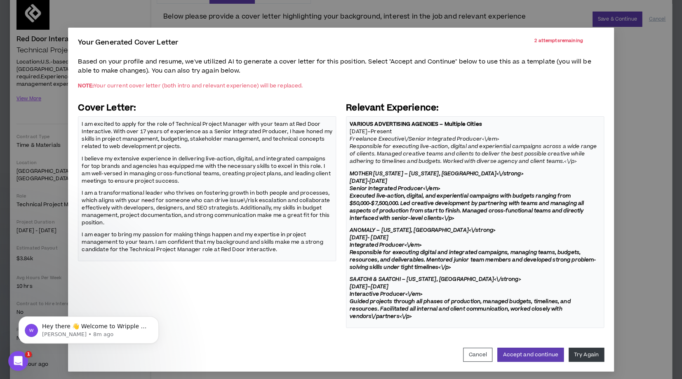
scroll to position [16, 0]
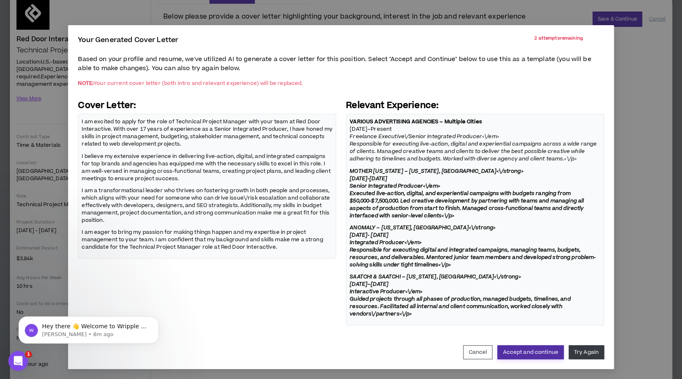
click at [533, 356] on button "Accept and continue" at bounding box center [530, 352] width 66 height 14
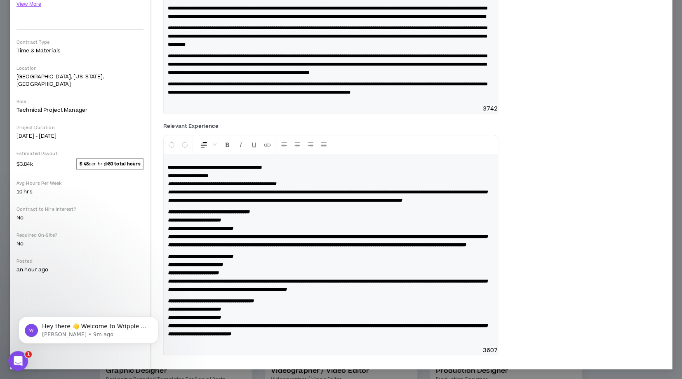
scroll to position [0, 0]
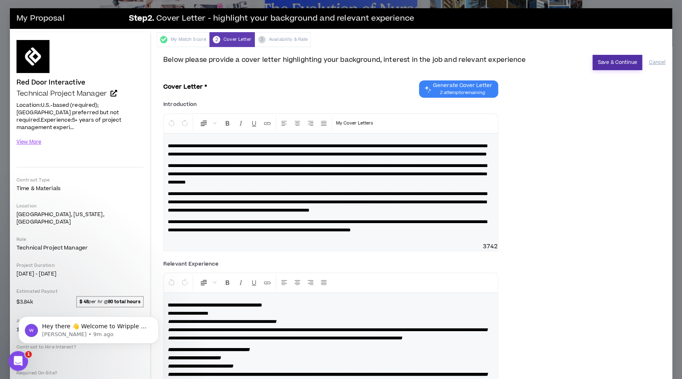
click at [620, 61] on button "Save & Continue" at bounding box center [617, 62] width 50 height 15
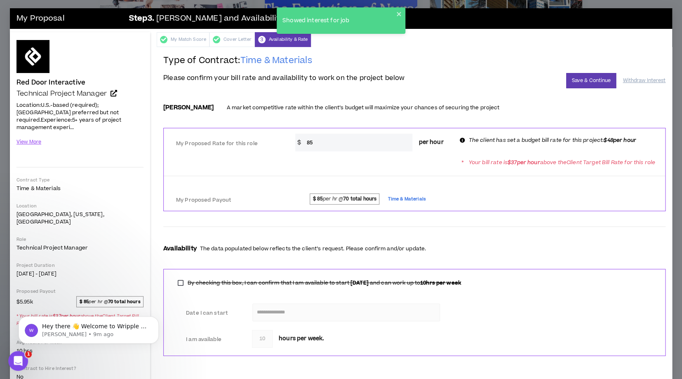
click at [337, 144] on input "85" at bounding box center [358, 143] width 110 height 18
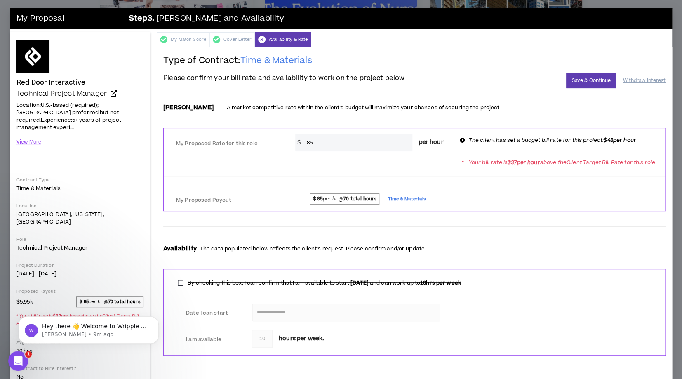
type input "8"
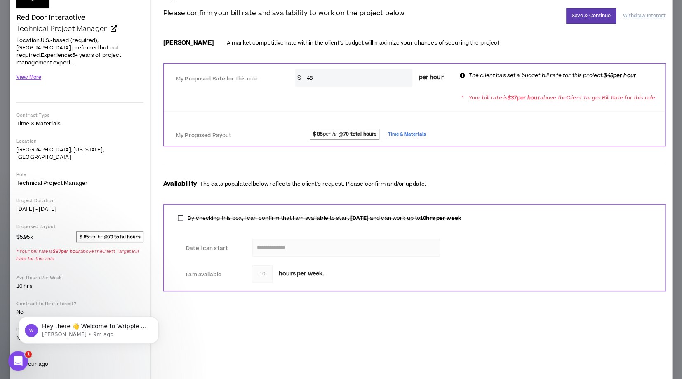
type input "48"
click at [602, 17] on button "Save & Continue" at bounding box center [591, 15] width 50 height 15
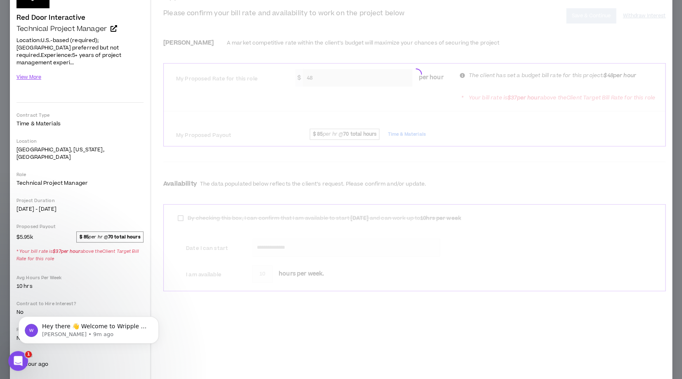
scroll to position [43, 0]
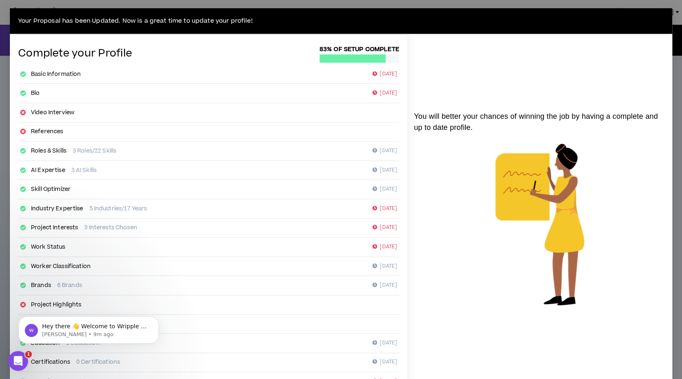
scroll to position [55, 0]
